Goal: Transaction & Acquisition: Purchase product/service

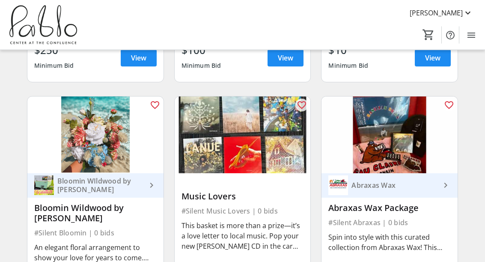
scroll to position [1844, 0]
click at [82, 173] on link "Bloomin WIldwood by [PERSON_NAME] keyboard_arrow_right" at bounding box center [95, 185] width 136 height 24
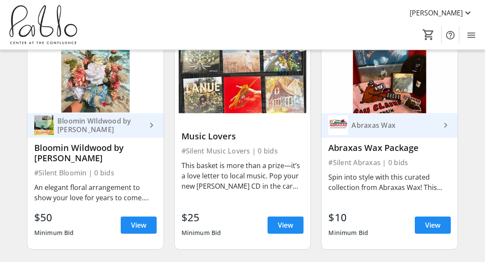
scroll to position [1904, 0]
click at [134, 214] on span at bounding box center [139, 224] width 36 height 21
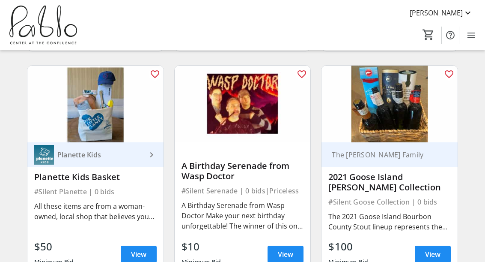
scroll to position [1421, 0]
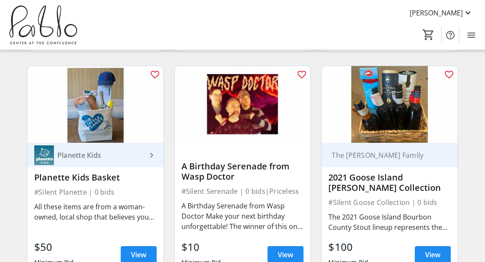
click at [142, 249] on span "View" at bounding box center [138, 254] width 15 height 10
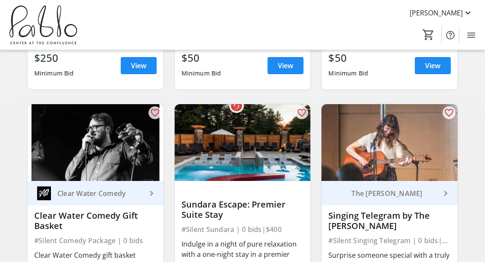
scroll to position [474, 0]
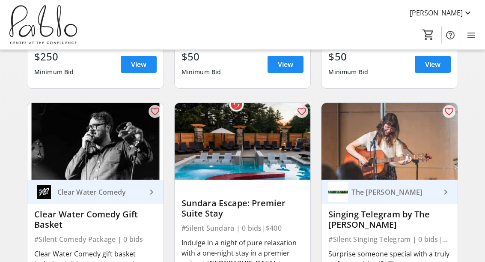
click at [284, 223] on div "#Silent Sundara | 0 bids | $400" at bounding box center [243, 228] width 122 height 12
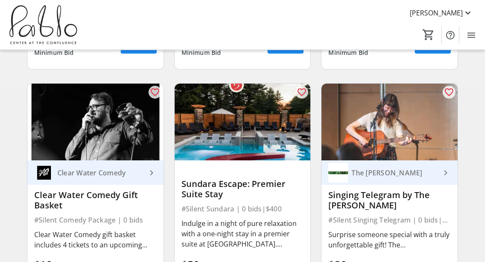
scroll to position [496, 0]
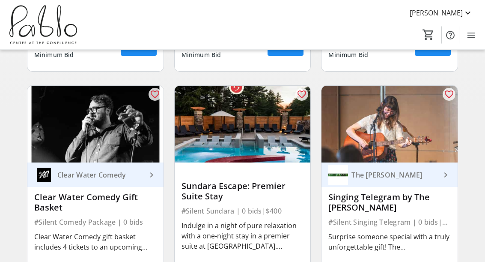
scroll to position [496, 0]
